Goal: Navigation & Orientation: Find specific page/section

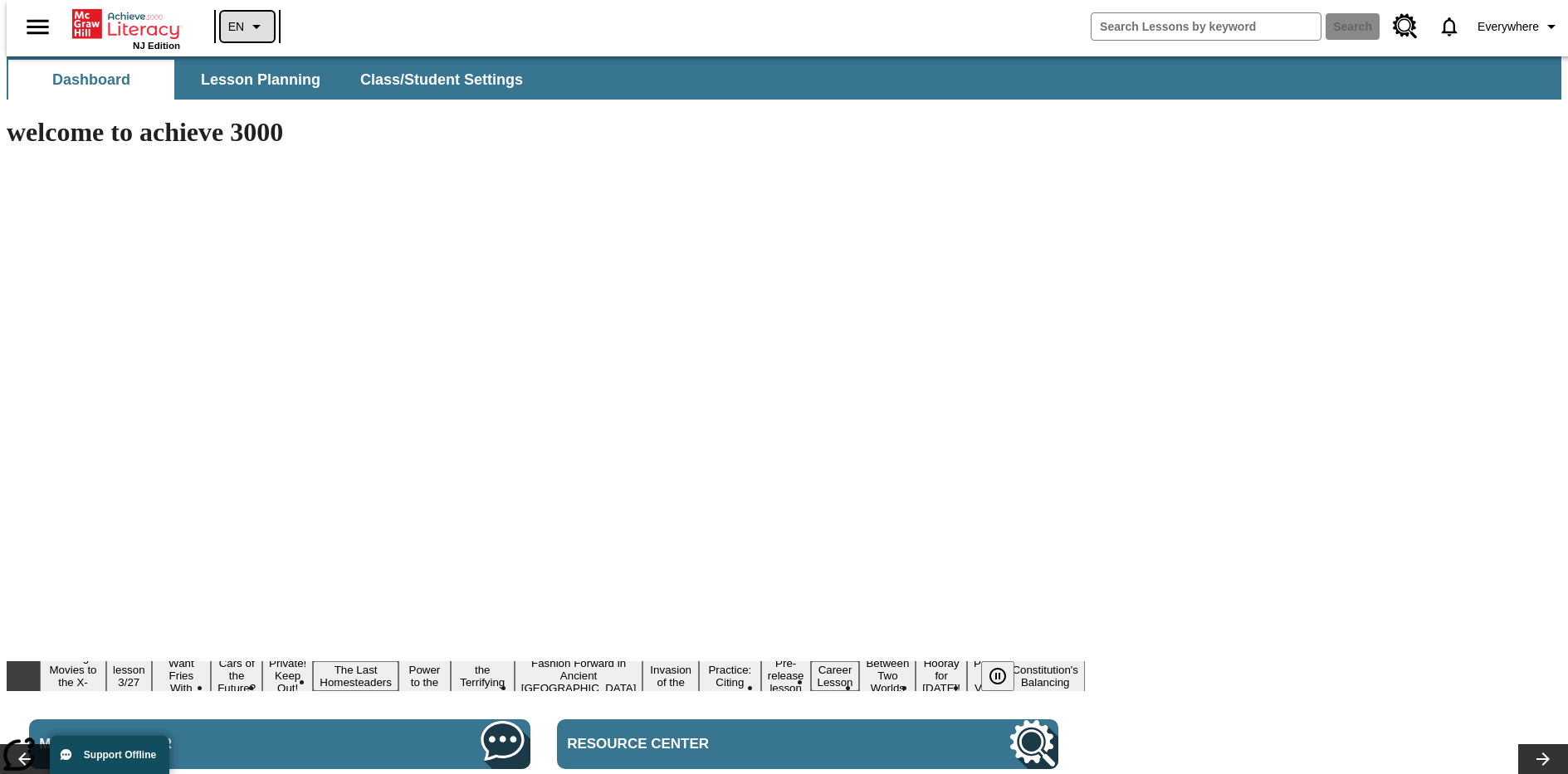
click at [247, 27] on icon "Language: EN, Select a language" at bounding box center [256, 26] width 20 height 20
